Goal: Transaction & Acquisition: Purchase product/service

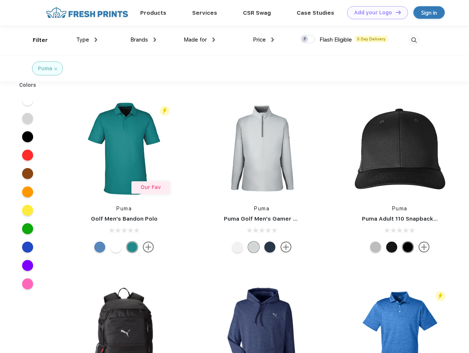
click at [375, 13] on link "Add your Logo Design Tool" at bounding box center [377, 12] width 61 height 13
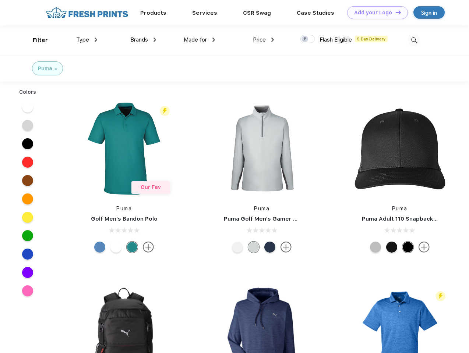
click at [0, 0] on div "Design Tool" at bounding box center [0, 0] width 0 height 0
click at [395, 12] on link "Add your Logo Design Tool" at bounding box center [377, 12] width 61 height 13
click at [35, 40] on div "Filter" at bounding box center [40, 40] width 15 height 8
click at [87, 40] on span "Type" at bounding box center [82, 39] width 13 height 7
click at [143, 40] on span "Brands" at bounding box center [139, 39] width 18 height 7
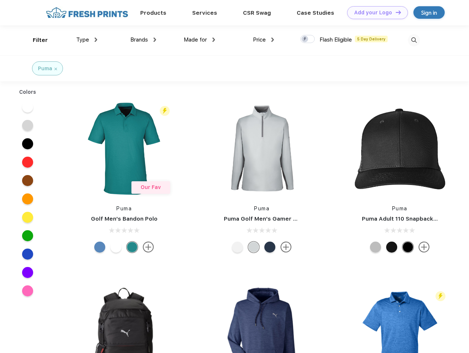
click at [199, 40] on span "Made for" at bounding box center [195, 39] width 23 height 7
click at [263, 40] on span "Price" at bounding box center [259, 39] width 13 height 7
click at [308, 39] on div at bounding box center [307, 39] width 14 height 8
click at [305, 39] on input "checkbox" at bounding box center [302, 37] width 5 height 5
click at [414, 40] on img at bounding box center [414, 40] width 12 height 12
